Goal: Task Accomplishment & Management: Use online tool/utility

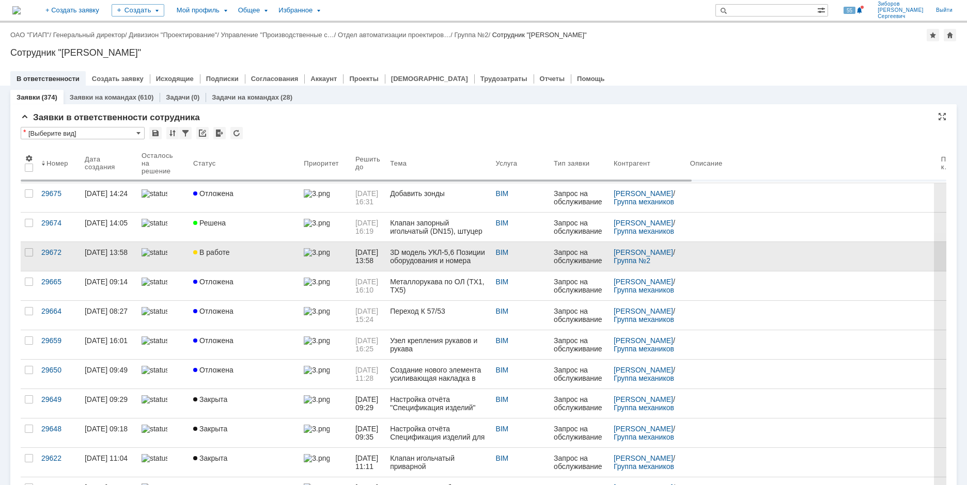
click at [244, 256] on div "В работе" at bounding box center [244, 252] width 102 height 8
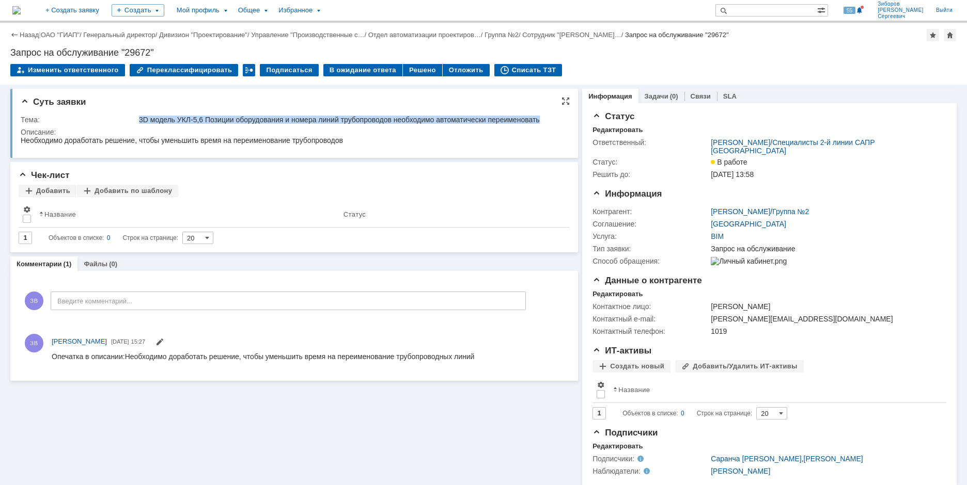
drag, startPoint x: 139, startPoint y: 117, endPoint x: 546, endPoint y: 114, distance: 406.4
click at [546, 114] on td "3D модель УКЛ-5,6 Позиции оборудования и номера линий трубопроводов необходимо …" at bounding box center [351, 120] width 428 height 12
copy div "3D модель УКЛ-5,6 Позиции оборудования и номера линий трубопроводов необходимо …"
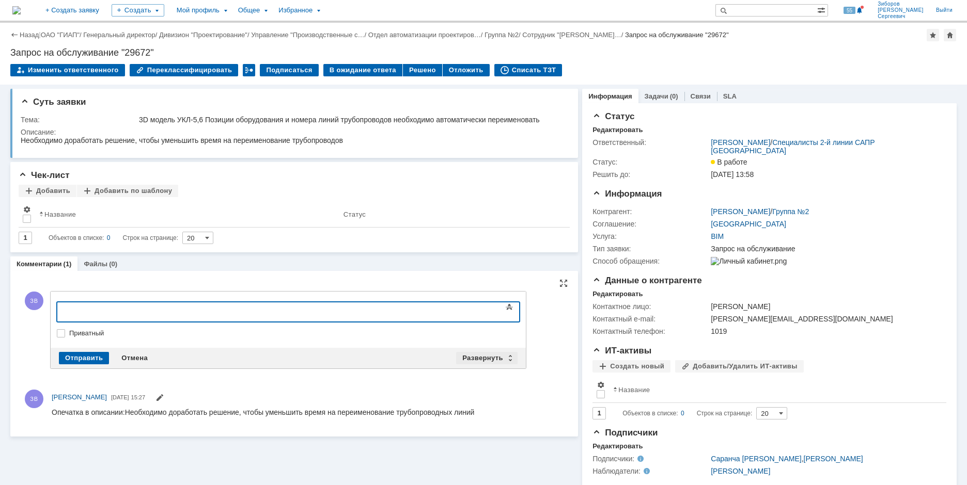
click at [473, 356] on div "Развернуть" at bounding box center [486, 358] width 61 height 12
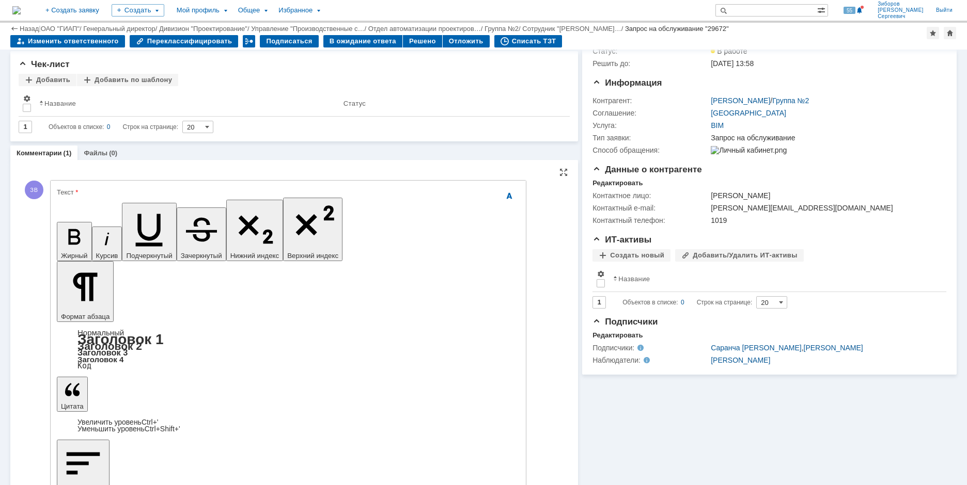
scroll to position [76, 0]
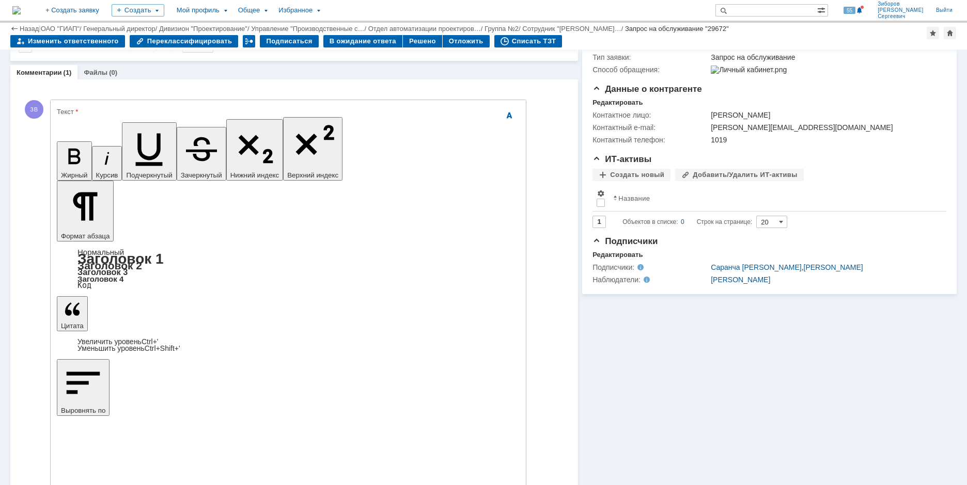
scroll to position [157, 0]
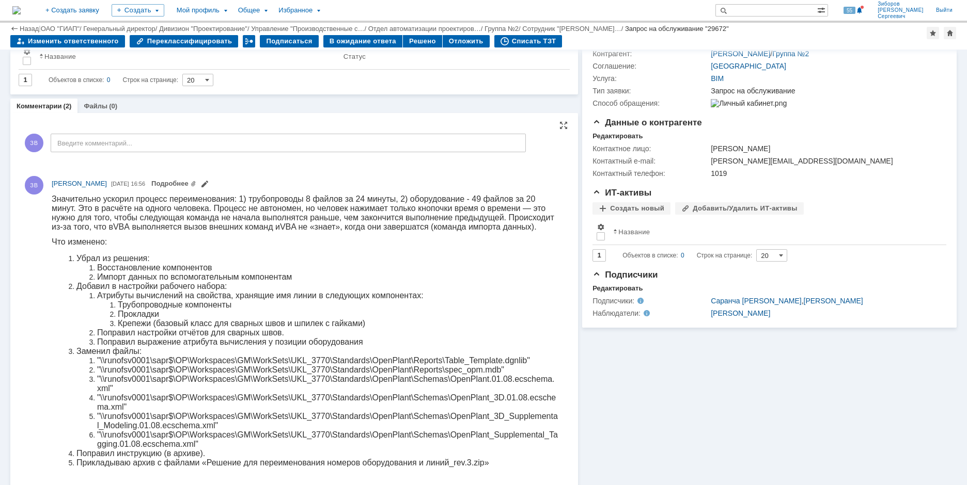
scroll to position [40, 0]
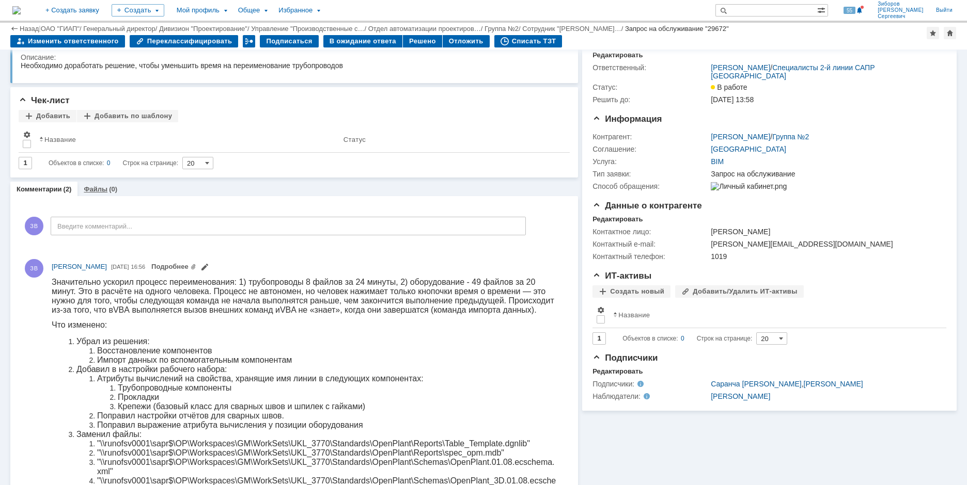
click at [93, 190] on link "Файлы" at bounding box center [96, 189] width 24 height 8
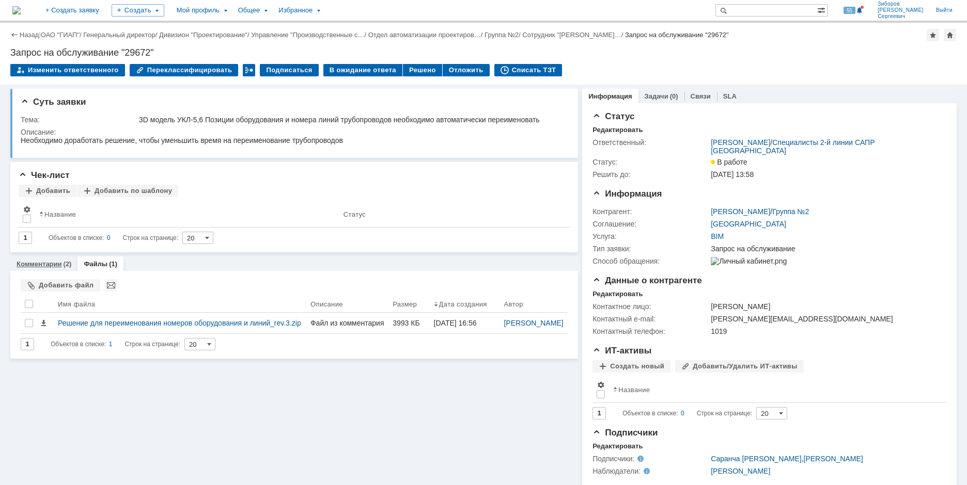
click at [46, 266] on link "Комментарии" at bounding box center [39, 264] width 45 height 8
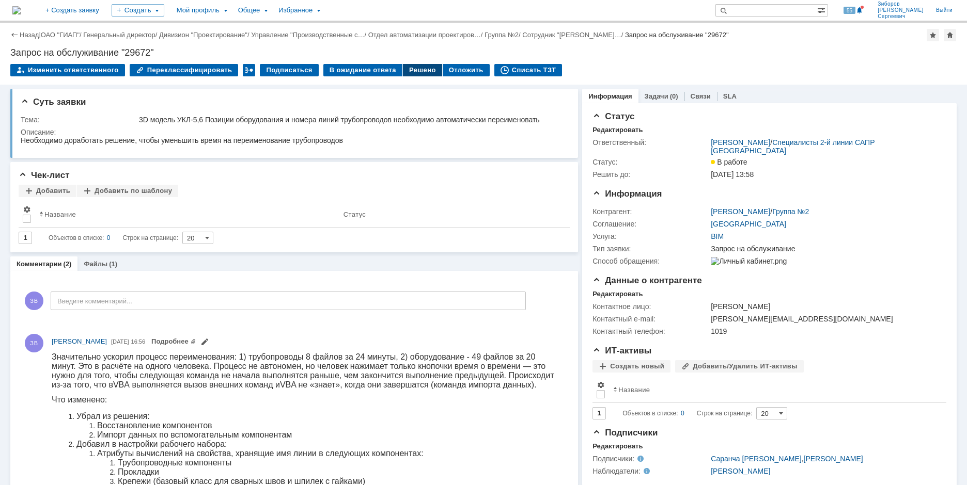
click at [413, 74] on div "Решено" at bounding box center [422, 70] width 39 height 12
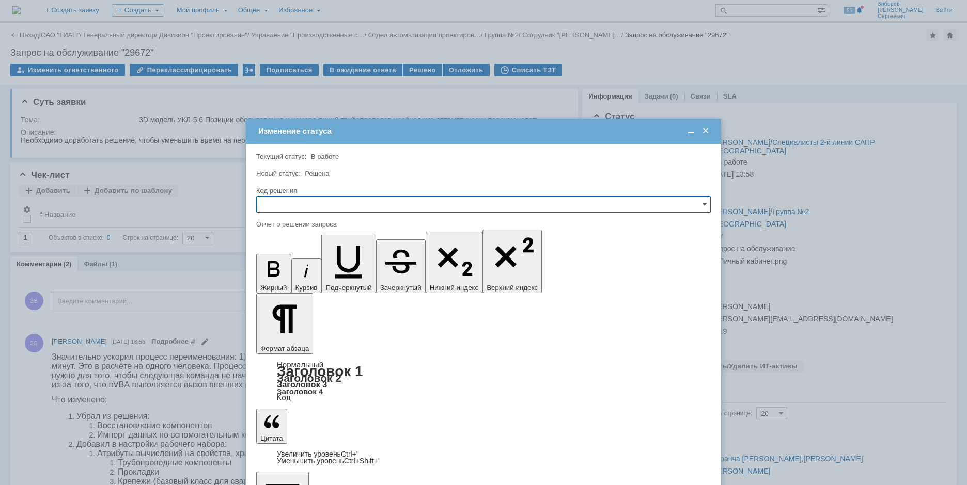
click at [284, 209] on input "text" at bounding box center [483, 204] width 454 height 17
click at [285, 274] on span "Решено" at bounding box center [483, 275] width 441 height 8
type input "Решено"
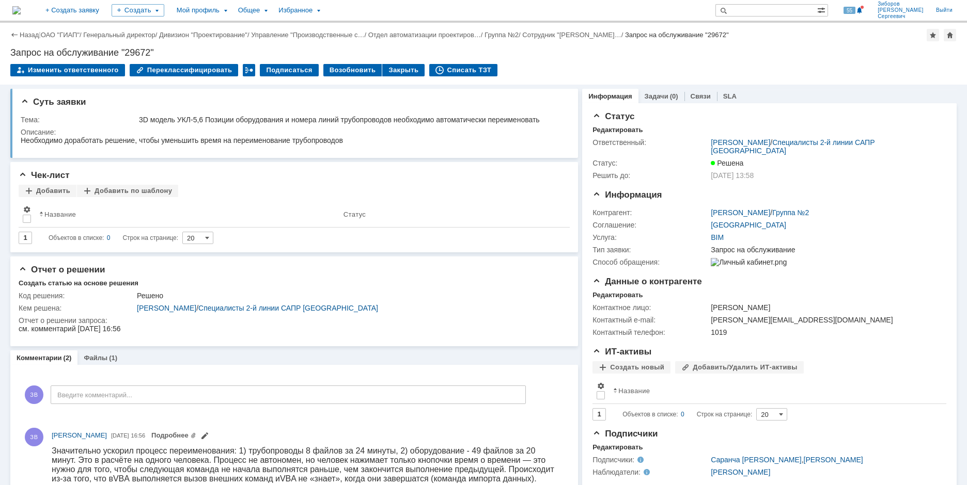
click at [21, 6] on img at bounding box center [16, 10] width 8 height 8
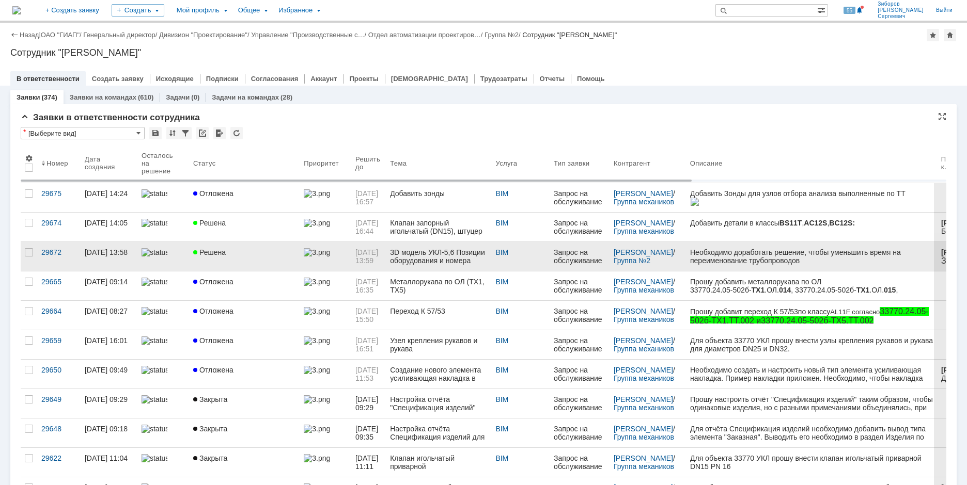
click at [217, 261] on link "Решена" at bounding box center [244, 256] width 111 height 29
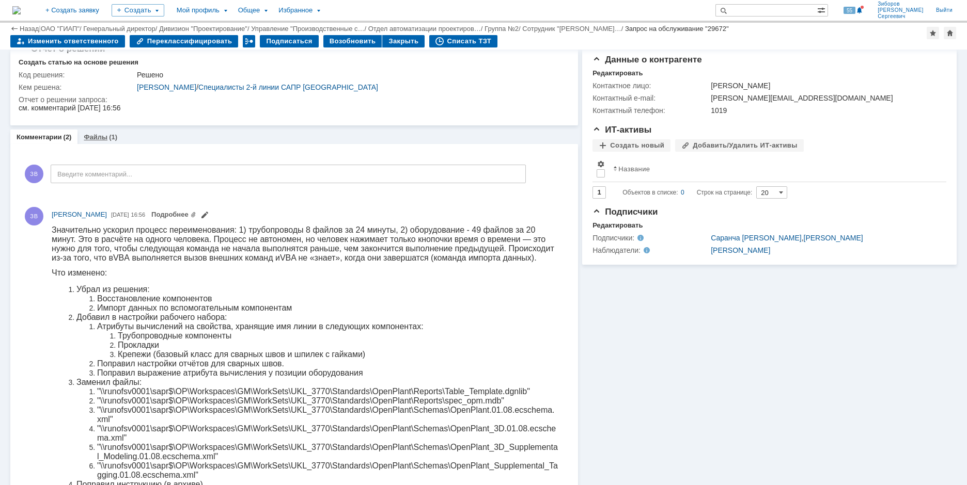
click at [98, 131] on div "Файлы (1)" at bounding box center [100, 137] width 46 height 15
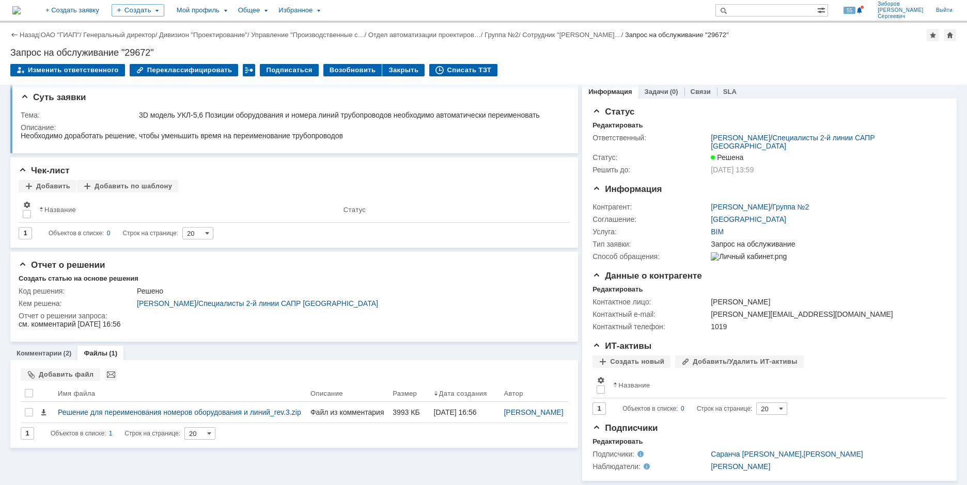
click at [21, 12] on img at bounding box center [16, 10] width 8 height 8
